Goal: Use online tool/utility: Utilize a website feature to perform a specific function

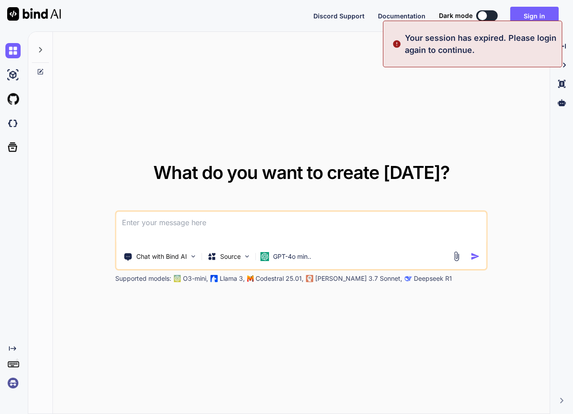
type textarea "x"
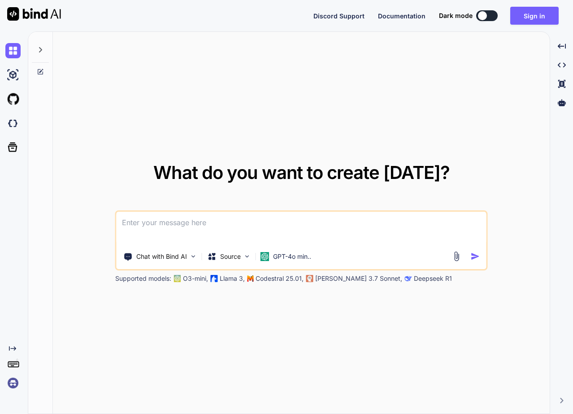
paste textarea
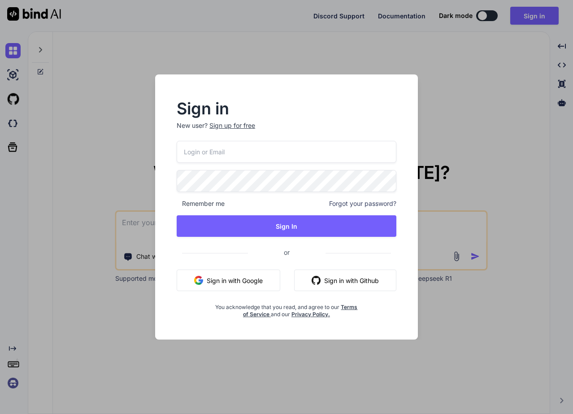
type input "[EMAIL_ADDRESS][DOMAIN_NAME]"
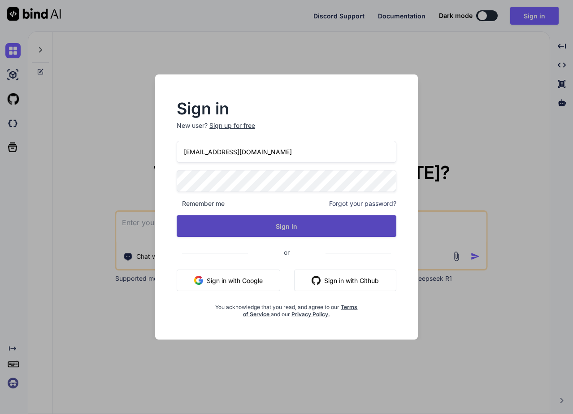
click at [238, 219] on button "Sign In" at bounding box center [287, 226] width 220 height 22
click at [243, 223] on button "Sign In" at bounding box center [287, 226] width 220 height 22
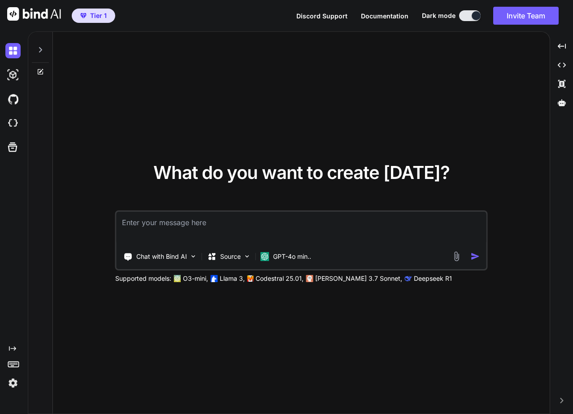
click at [277, 216] on textarea at bounding box center [301, 227] width 370 height 33
click at [175, 259] on p "Chat with Bind AI" at bounding box center [161, 256] width 51 height 9
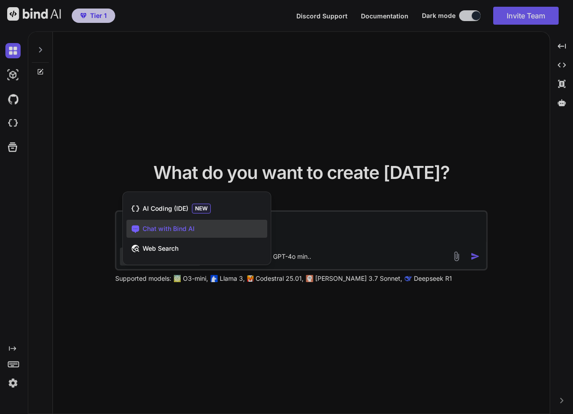
click at [325, 222] on div at bounding box center [286, 207] width 573 height 414
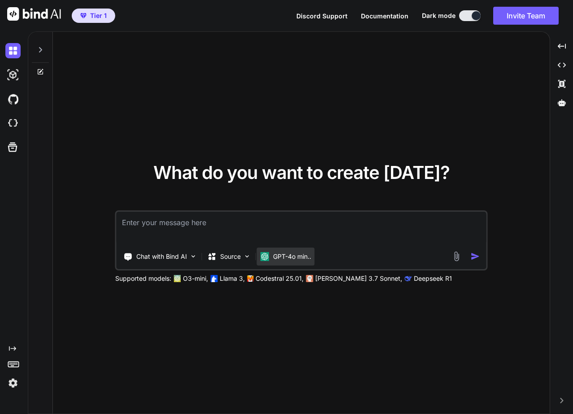
click at [292, 255] on p "GPT-4o min.." at bounding box center [292, 256] width 38 height 9
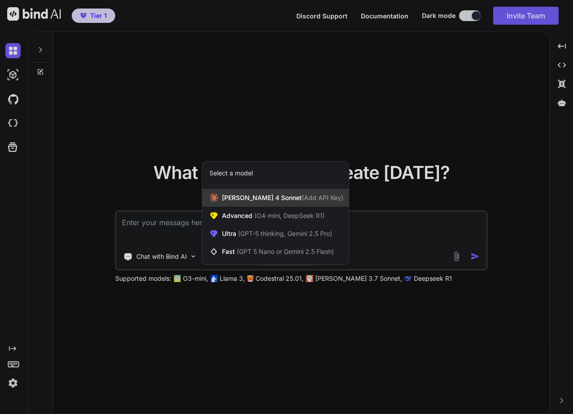
click at [302, 198] on span "(Add API Key)" at bounding box center [323, 198] width 42 height 8
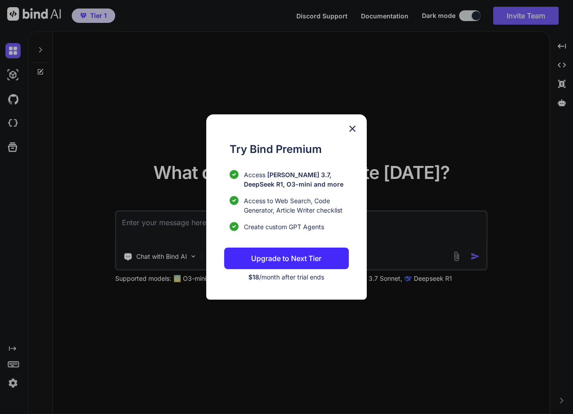
click at [353, 126] on img at bounding box center [352, 128] width 11 height 11
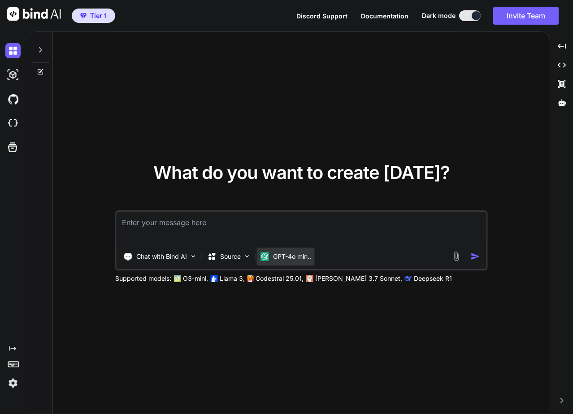
click at [284, 265] on div "Chat with Bind AI Source GPT-4o min.." at bounding box center [301, 240] width 372 height 60
click at [292, 247] on div "Chat with Bind AI Source GPT-4o min.." at bounding box center [301, 240] width 372 height 60
click at [291, 251] on div "GPT-4o min.." at bounding box center [286, 256] width 58 height 18
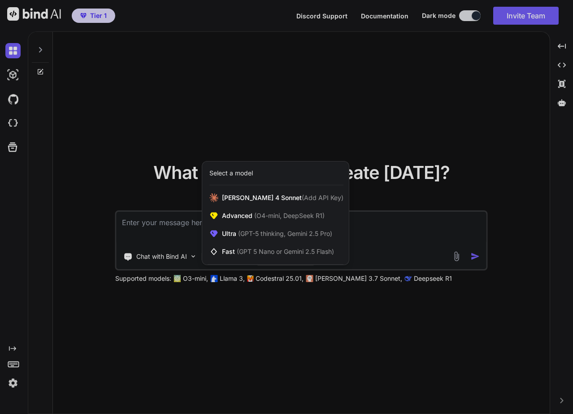
click at [291, 251] on span "(GPT 5 Nano or Gemini 2.5 Flash)" at bounding box center [285, 251] width 97 height 8
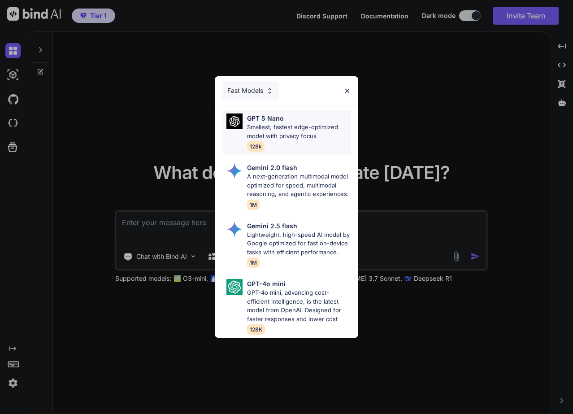
click at [286, 128] on p "Smallest, fastest edge-optimized model with privacy focus" at bounding box center [299, 131] width 104 height 17
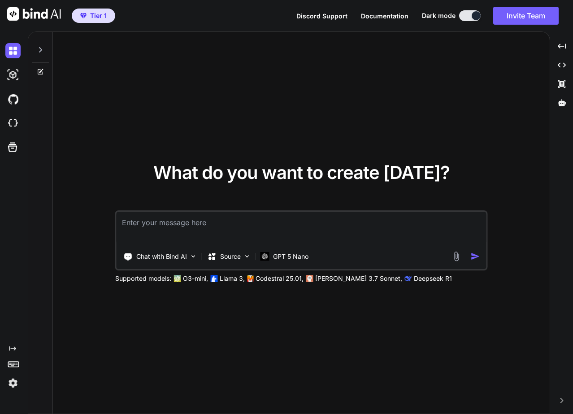
click at [203, 226] on textarea at bounding box center [301, 227] width 370 height 33
paste textarea "Create a secure database with collections for users, candidates, employers, job…"
type textarea "Create a secure database with collections for users, candidates, employers, job…"
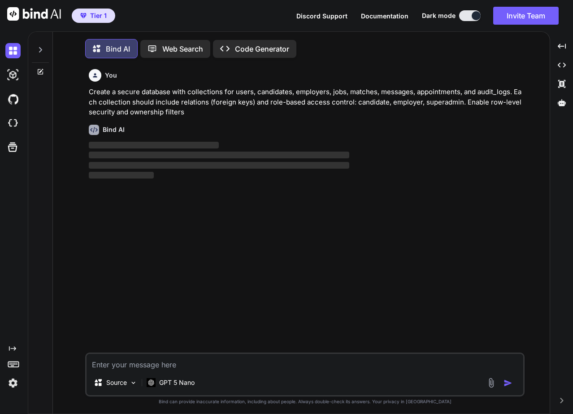
scroll to position [4, 0]
